Goal: Communication & Community: Participate in discussion

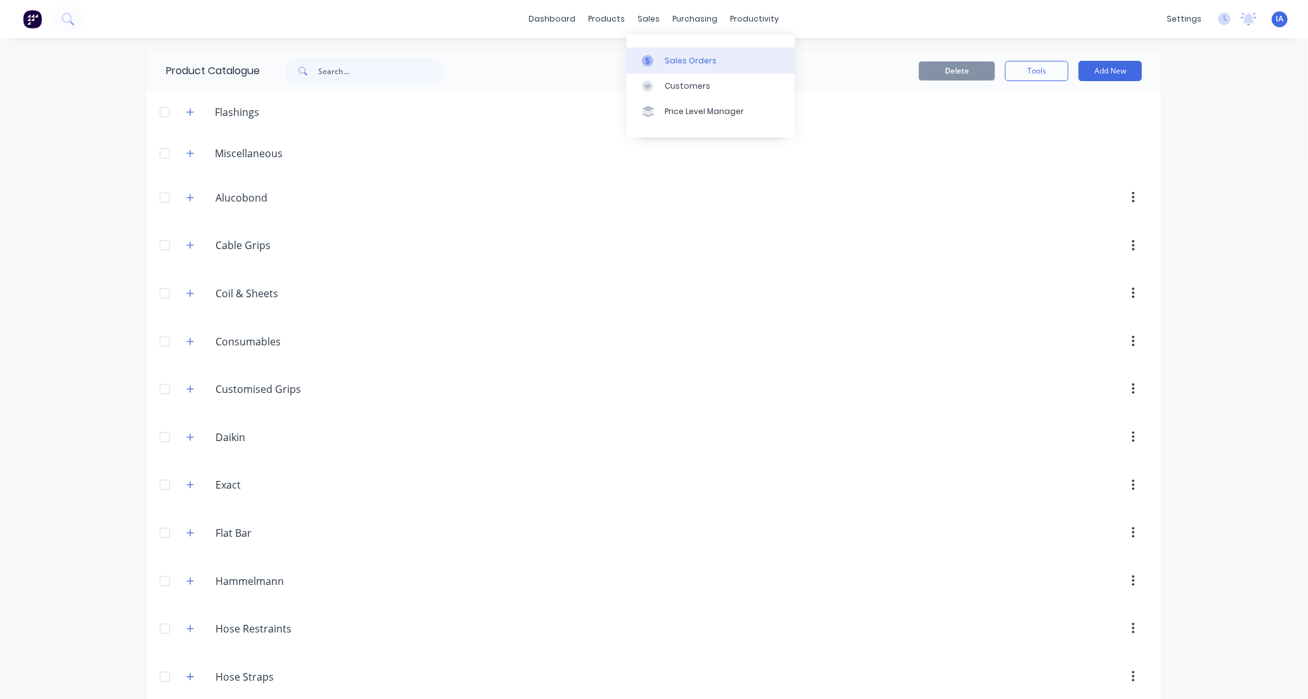
click at [689, 60] on div "Sales Orders" at bounding box center [691, 60] width 52 height 11
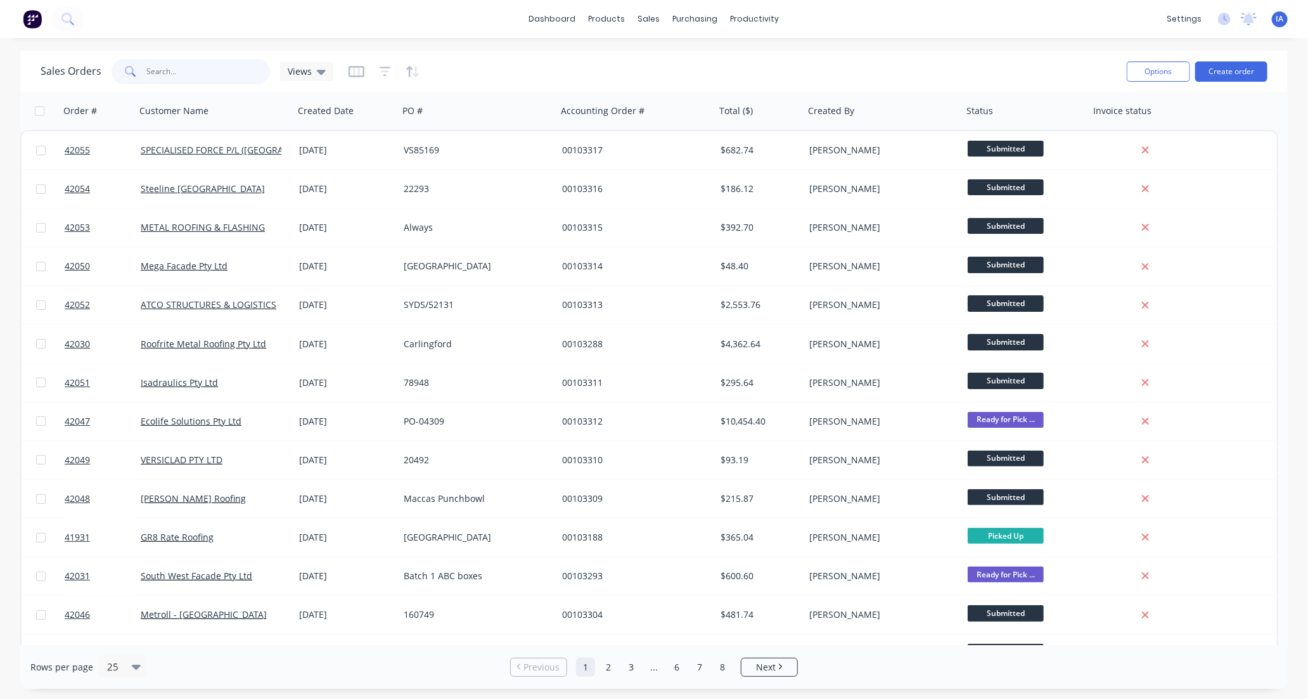
click at [199, 60] on input "text" at bounding box center [209, 71] width 124 height 25
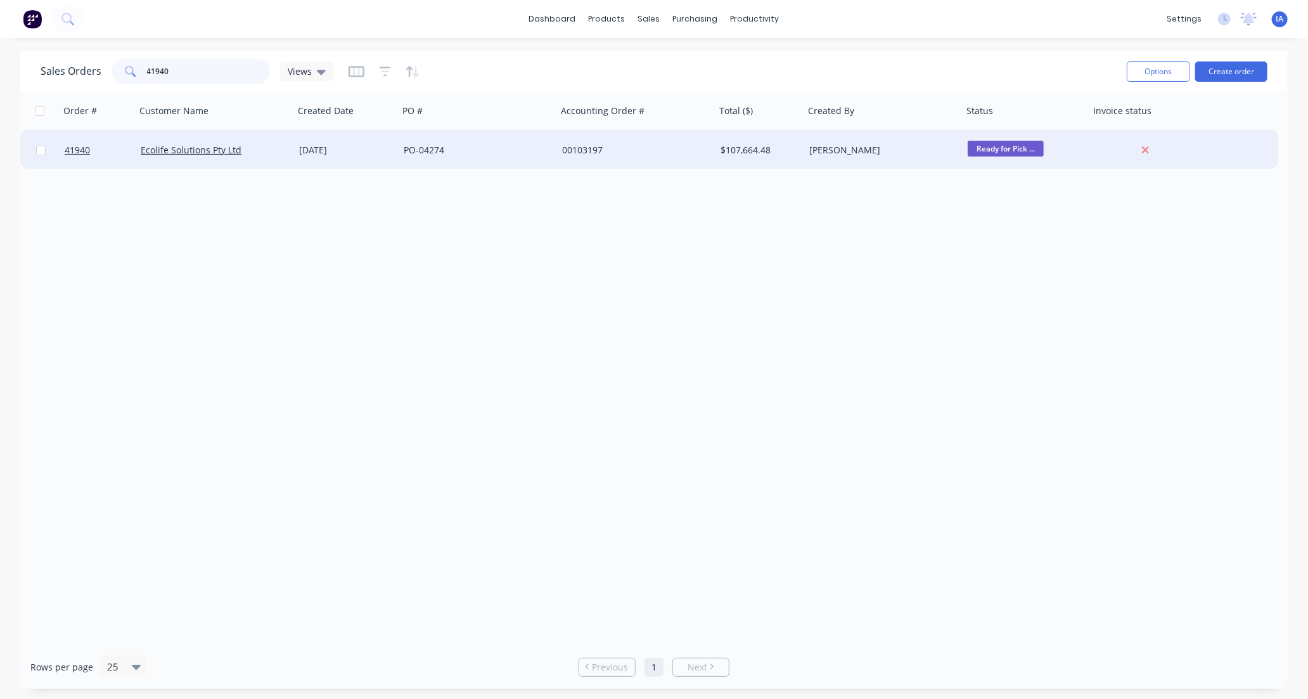
type input "41940"
click at [259, 155] on div "Ecolife Solutions Pty Ltd" at bounding box center [211, 150] width 141 height 13
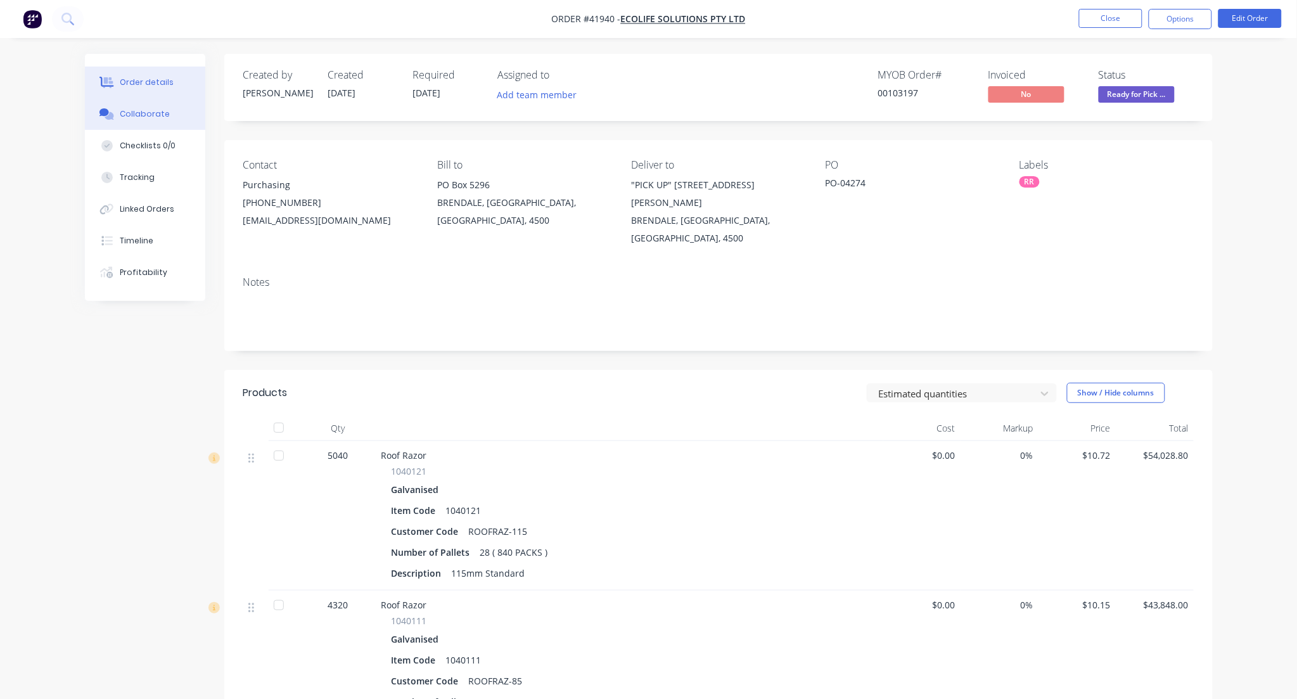
click at [146, 117] on div "Collaborate" at bounding box center [145, 113] width 50 height 11
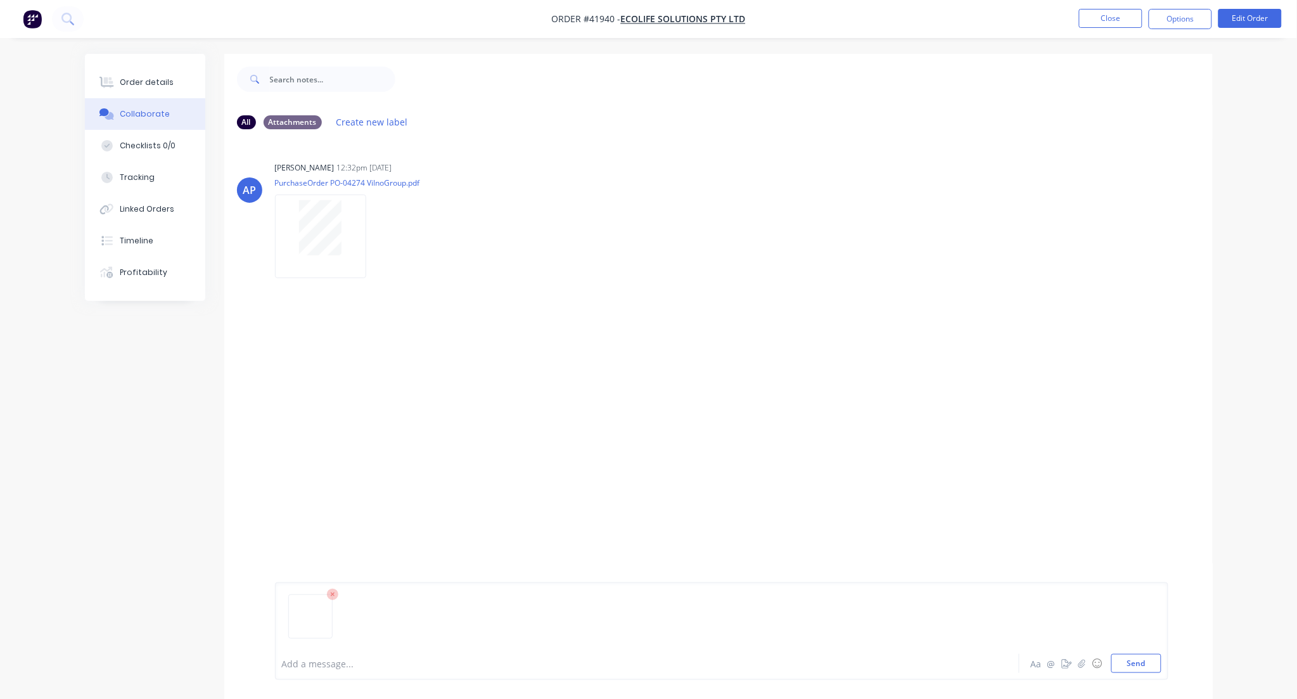
click at [331, 667] on div at bounding box center [612, 663] width 659 height 13
click at [534, 664] on span "24 pallets of 115mm Roof Razor collected. 4 palle" at bounding box center [558, 664] width 209 height 12
click at [533, 662] on span "24 pallets of 115mm Roof Razor collected.Remaining 4 palle" at bounding box center [581, 664] width 254 height 12
click at [534, 664] on span "24 pallets of 115mm Roof Razor collected.Remaining 4 palle" at bounding box center [581, 664] width 254 height 12
click at [614, 665] on div "@[PERSON_NAME] @[PERSON_NAME] 24 pallets of 115mm Roof Razor collected. Remaini…" at bounding box center [612, 663] width 659 height 13
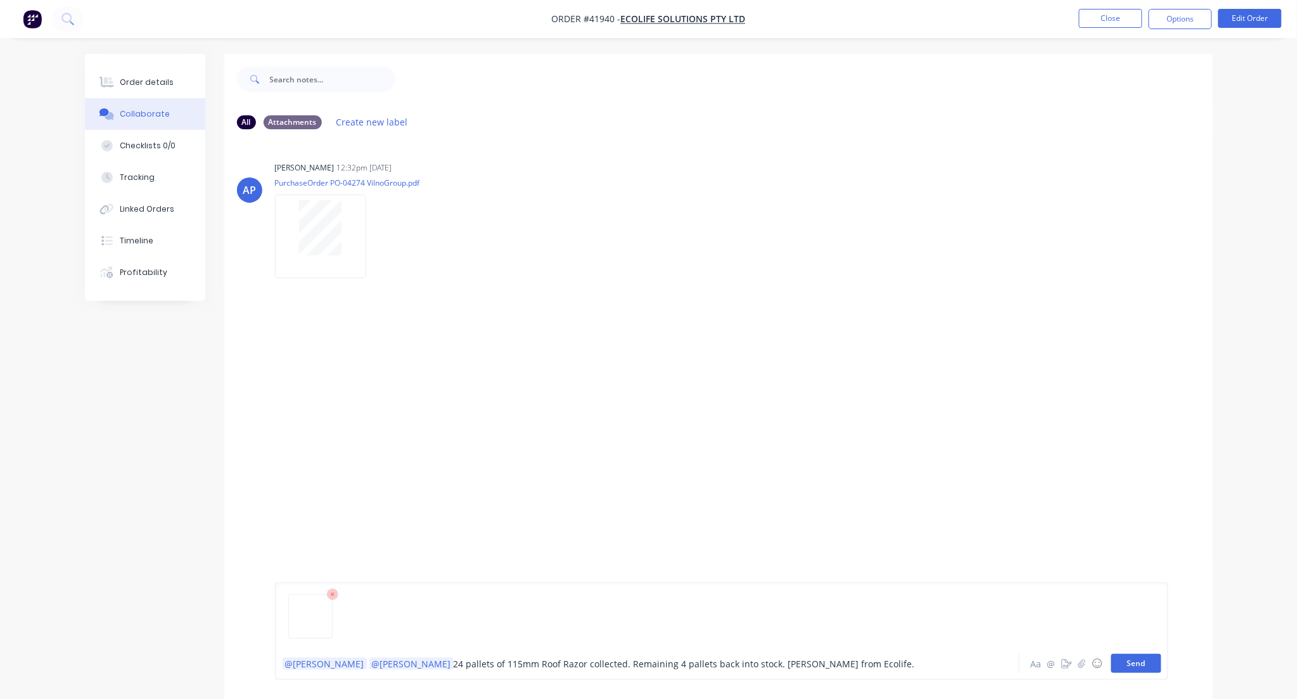
click at [1131, 660] on button "Send" at bounding box center [1137, 663] width 50 height 19
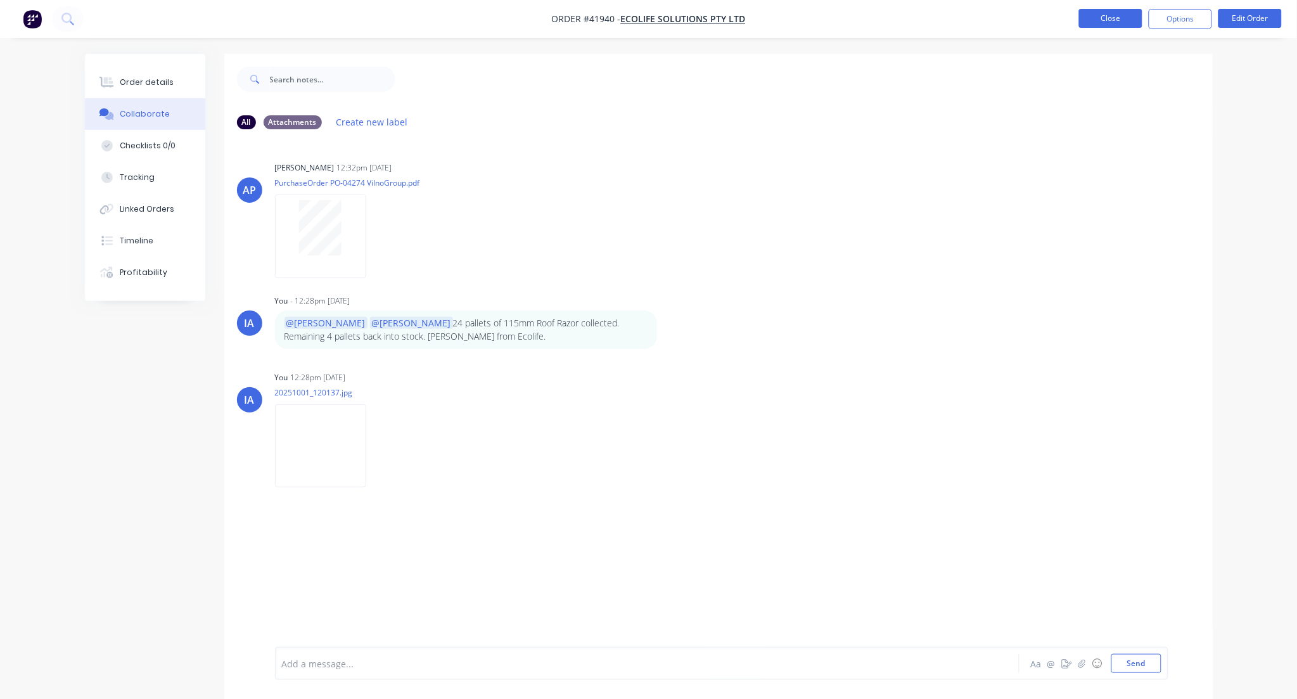
click at [1109, 23] on button "Close" at bounding box center [1110, 18] width 63 height 19
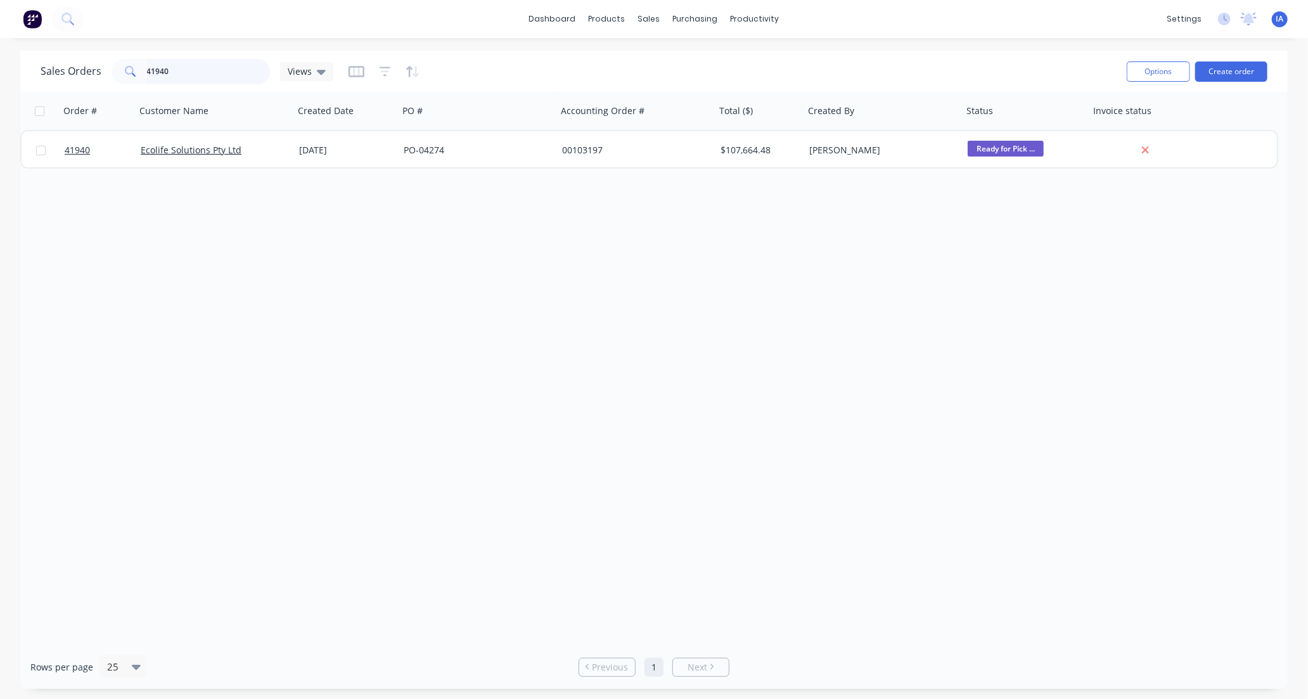
click at [212, 68] on input "41940" at bounding box center [209, 71] width 124 height 25
type input "4"
